Goal: Obtain resource: Download file/media

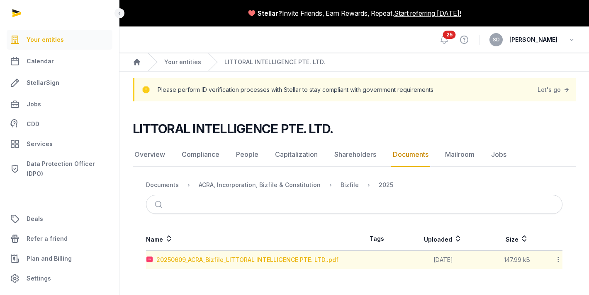
click at [258, 258] on div "20250609_ACRA_Bizfile_LITTORAL INTELLIGENCE PTE. LTD..pdf" at bounding box center [247, 260] width 182 height 8
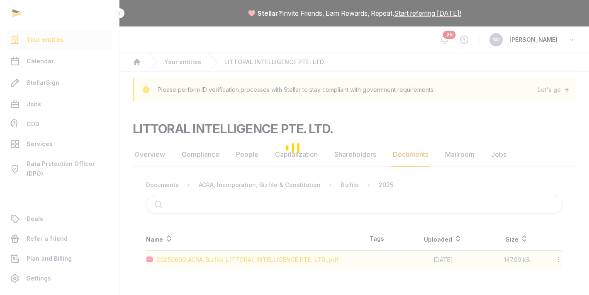
click at [258, 258] on div "Loading" at bounding box center [294, 147] width 589 height 295
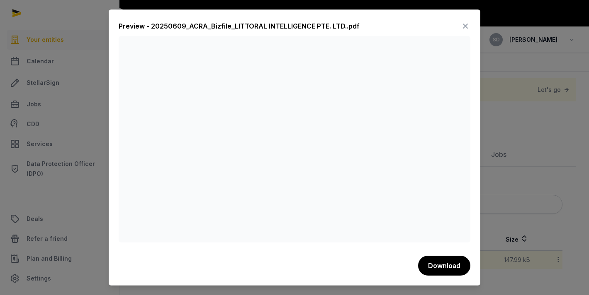
click at [515, 141] on div at bounding box center [294, 147] width 589 height 295
click at [465, 28] on icon at bounding box center [465, 25] width 10 height 13
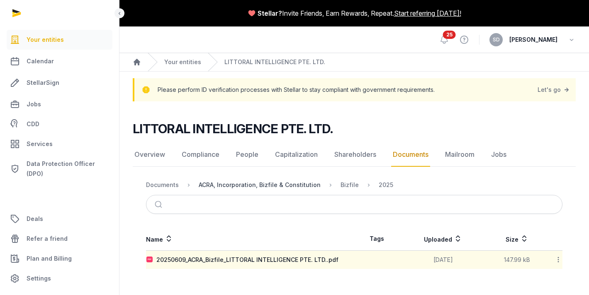
click at [293, 183] on div "ACRA, Incorporation, Bizfile & Constitution" at bounding box center [260, 185] width 122 height 8
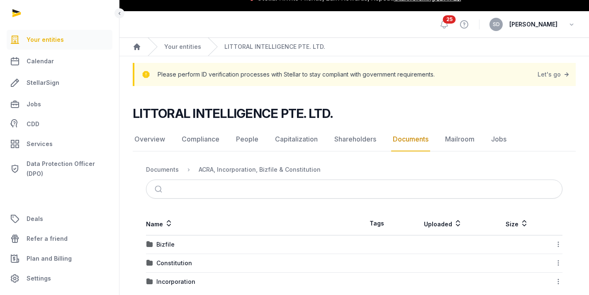
scroll to position [28, 0]
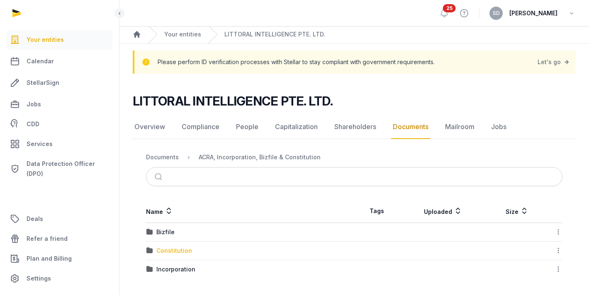
click at [167, 249] on div "Constitution" at bounding box center [174, 251] width 36 height 8
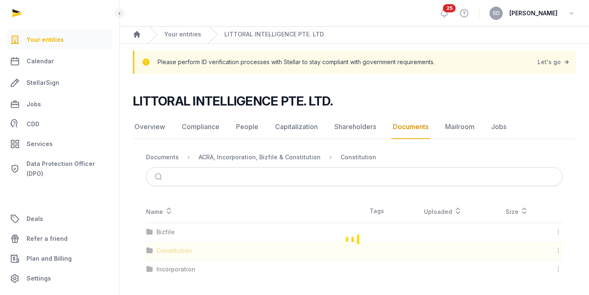
click at [167, 249] on div "Loading" at bounding box center [354, 239] width 443 height 79
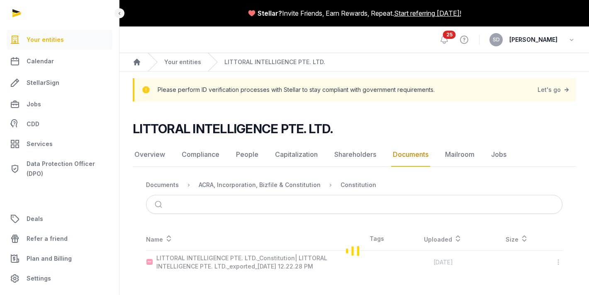
scroll to position [0, 0]
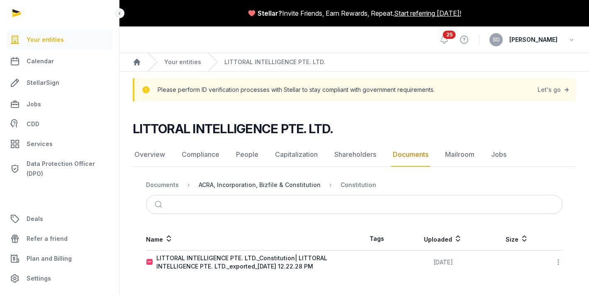
click at [293, 186] on div "ACRA, Incorporation, Bizfile & Constitution" at bounding box center [260, 185] width 122 height 8
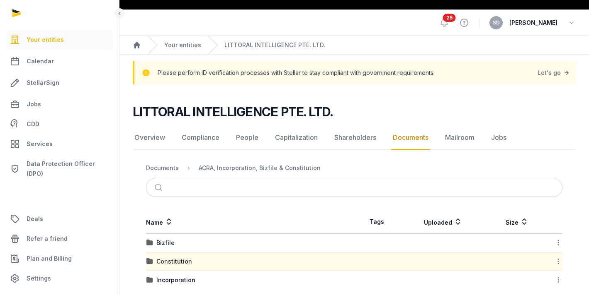
scroll to position [28, 0]
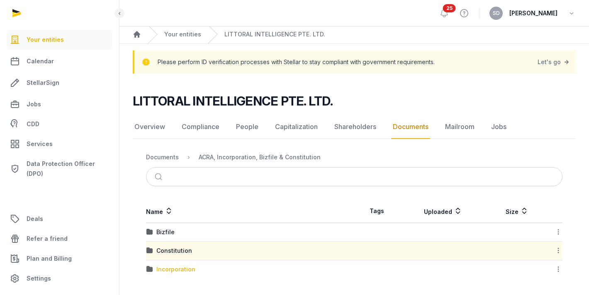
click at [173, 269] on div "Incorporation" at bounding box center [175, 270] width 39 height 8
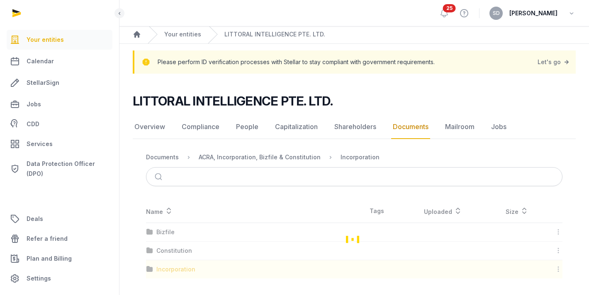
click at [173, 269] on div "Loading" at bounding box center [354, 239] width 443 height 79
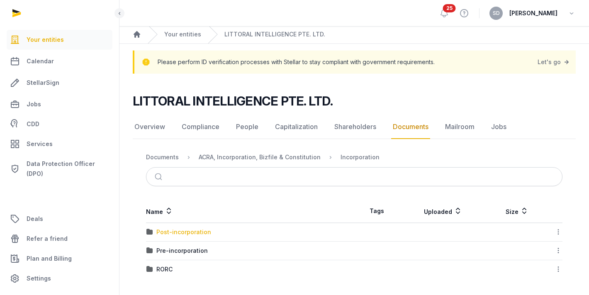
click at [181, 233] on div "Post-incorporation" at bounding box center [183, 232] width 55 height 8
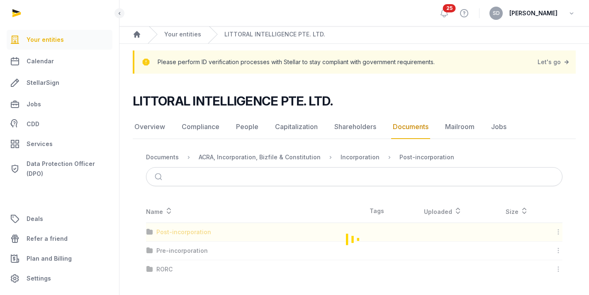
click at [181, 233] on div "Loading" at bounding box center [354, 239] width 443 height 79
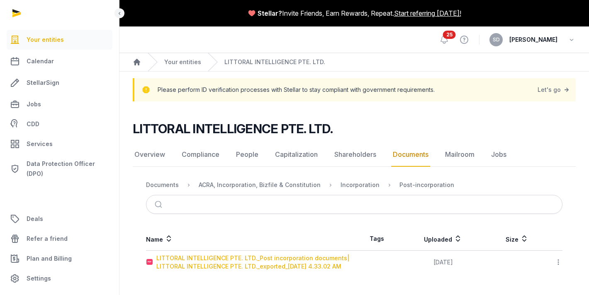
scroll to position [0, 0]
click at [198, 267] on div "LITTORAL INTELLIGENCE PTE. LTD._Post incorporation documents| LITTORAL INTELLIG…" at bounding box center [254, 262] width 197 height 17
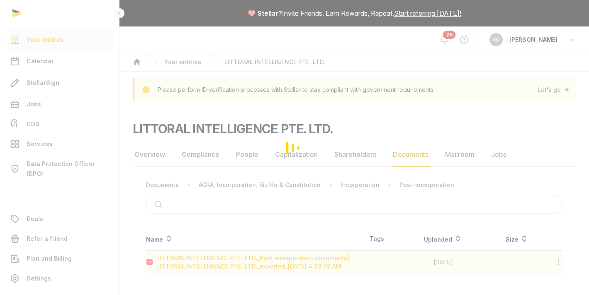
click at [198, 267] on div "Loading" at bounding box center [294, 147] width 589 height 295
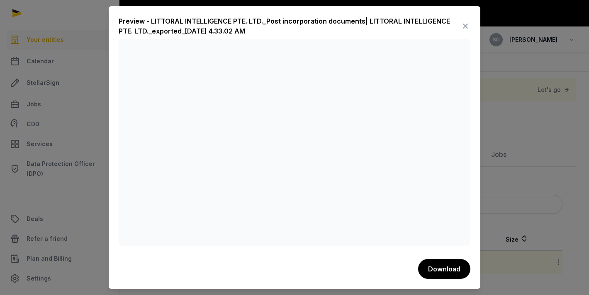
click at [522, 126] on div at bounding box center [294, 147] width 589 height 295
click at [463, 25] on icon at bounding box center [465, 25] width 10 height 13
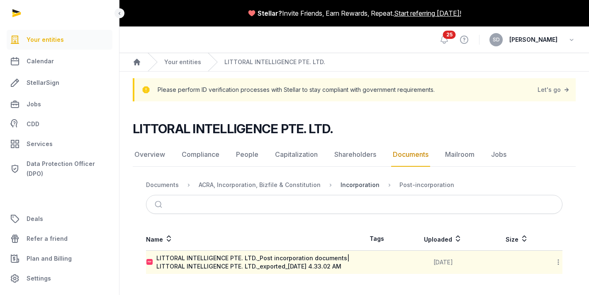
click at [359, 188] on div "Incorporation" at bounding box center [359, 185] width 39 height 8
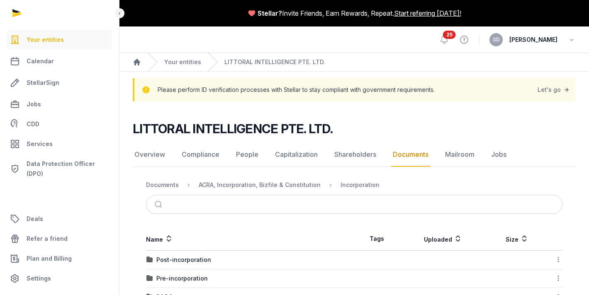
scroll to position [28, 0]
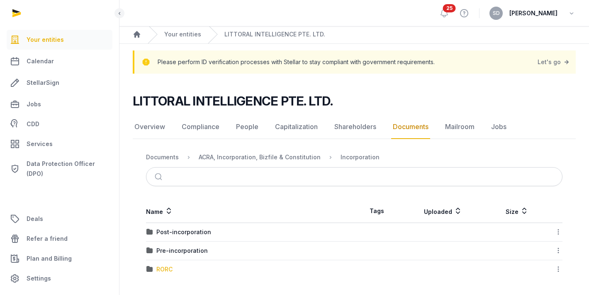
click at [159, 271] on div "RORC" at bounding box center [164, 270] width 16 height 8
click at [0, 0] on div "Loading" at bounding box center [0, 0] width 0 height 0
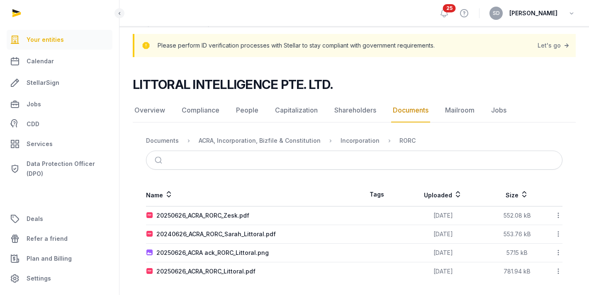
scroll to position [46, 0]
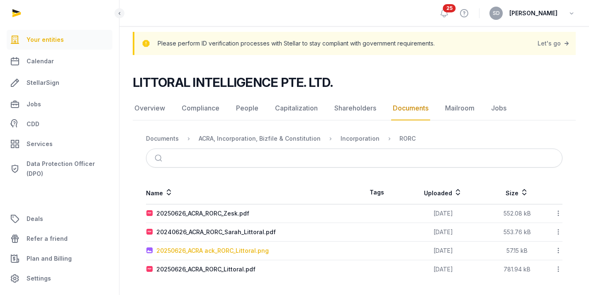
click at [203, 253] on div "20250626_ACRA ack_RORC_Littoral.png" at bounding box center [212, 251] width 112 height 8
click at [0, 0] on div "Loading" at bounding box center [0, 0] width 0 height 0
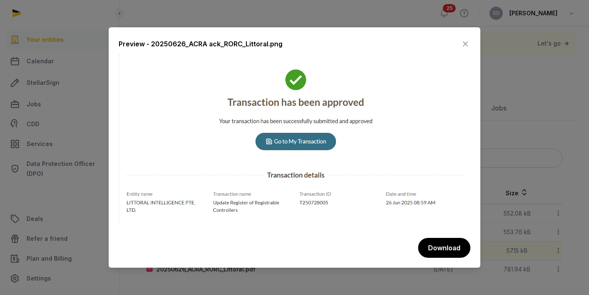
click at [468, 43] on icon at bounding box center [465, 43] width 10 height 13
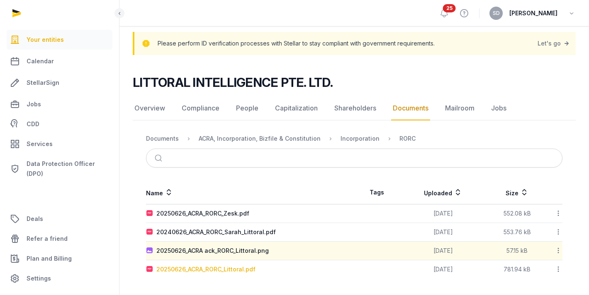
click at [209, 269] on div "20250626_ACRA_RORC_Littoral.pdf" at bounding box center [205, 270] width 99 height 8
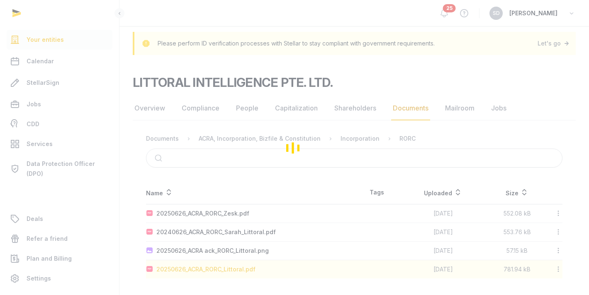
click at [209, 269] on div "Loading" at bounding box center [294, 147] width 589 height 295
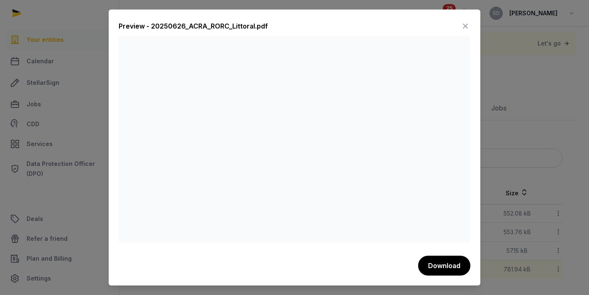
click at [467, 23] on icon at bounding box center [465, 25] width 10 height 13
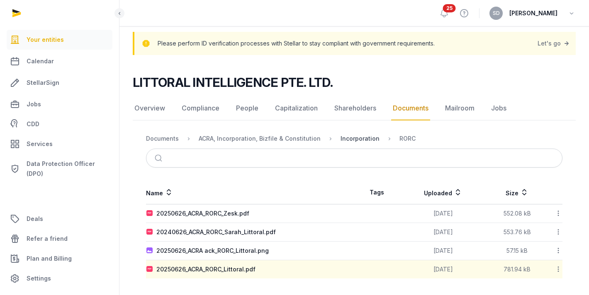
click at [354, 137] on div "Incorporation" at bounding box center [359, 139] width 39 height 8
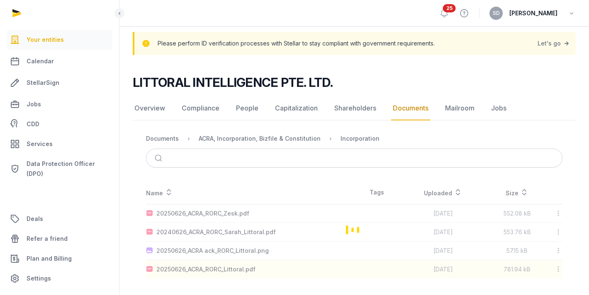
scroll to position [28, 0]
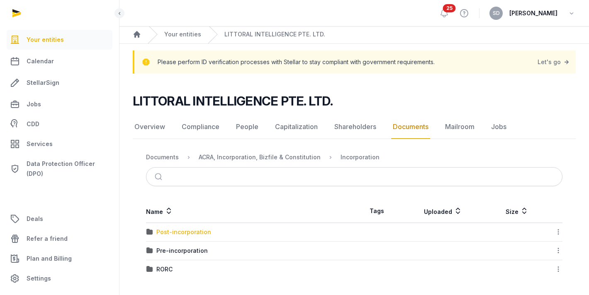
click at [178, 235] on div "Post-incorporation" at bounding box center [183, 232] width 55 height 8
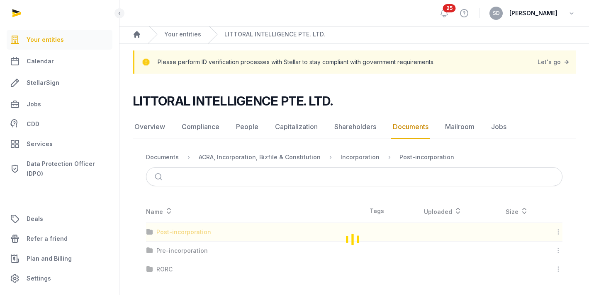
click at [178, 235] on div "Loading" at bounding box center [354, 239] width 443 height 79
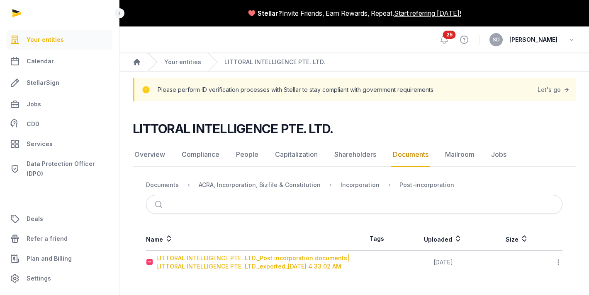
scroll to position [0, 0]
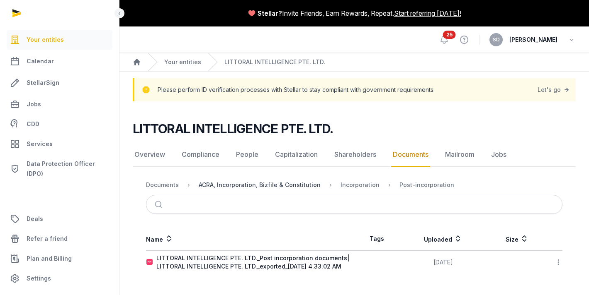
click at [271, 188] on div "ACRA, Incorporation, Bizfile & Constitution" at bounding box center [260, 185] width 122 height 8
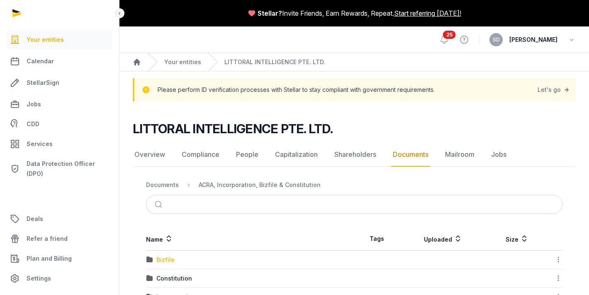
click at [162, 261] on div "Bizfile" at bounding box center [165, 260] width 18 height 8
click at [0, 0] on div "Loading" at bounding box center [0, 0] width 0 height 0
click at [167, 259] on div "2025" at bounding box center [163, 260] width 15 height 8
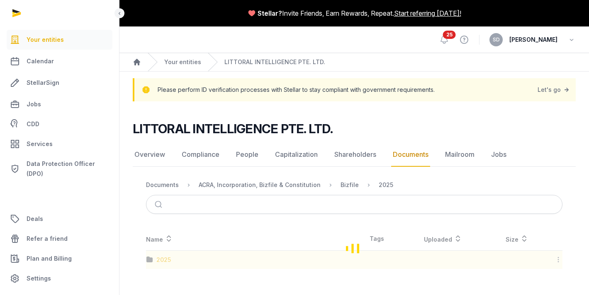
click at [167, 259] on div "Loading" at bounding box center [354, 249] width 443 height 42
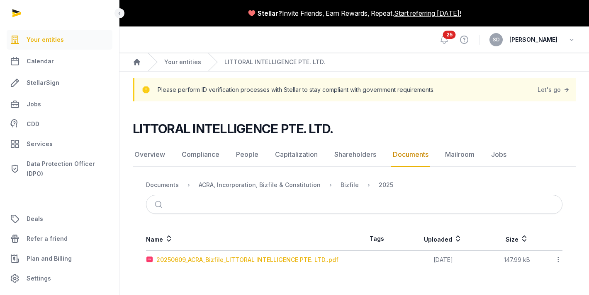
click at [205, 257] on div "20250609_ACRA_Bizfile_LITTORAL INTELLIGENCE PTE. LTD..pdf" at bounding box center [247, 260] width 182 height 8
click at [0, 0] on div "Loading" at bounding box center [0, 0] width 0 height 0
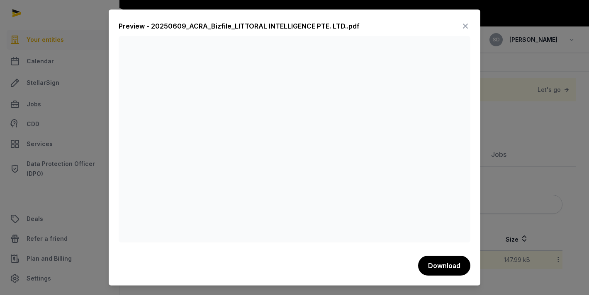
click at [543, 154] on div at bounding box center [294, 147] width 589 height 295
click at [465, 27] on icon at bounding box center [465, 25] width 10 height 13
